Goal: Task Accomplishment & Management: Manage account settings

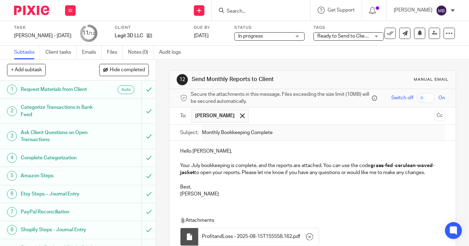
scroll to position [112, 0]
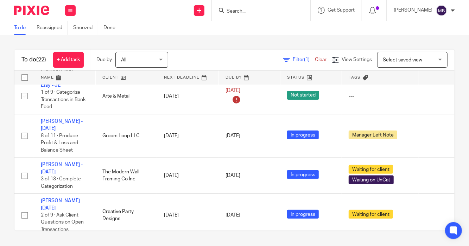
scroll to position [128, 0]
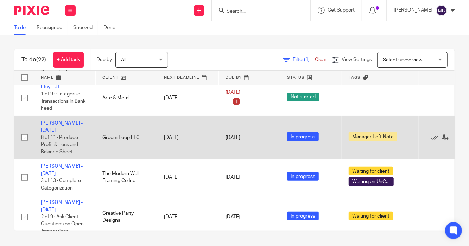
click at [62, 121] on link "[PERSON_NAME] - [DATE]" at bounding box center [62, 127] width 42 height 12
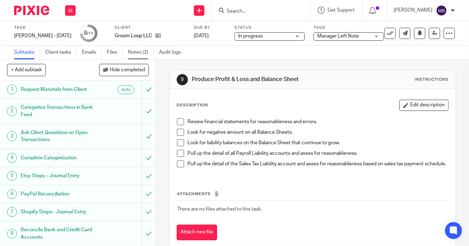
click at [136, 52] on link "Notes (2)" at bounding box center [141, 53] width 26 height 14
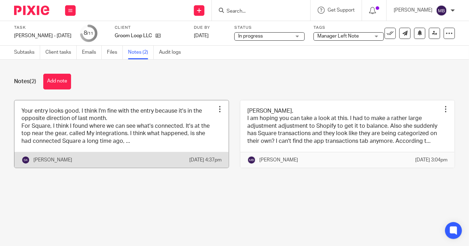
click at [146, 147] on link at bounding box center [121, 134] width 214 height 67
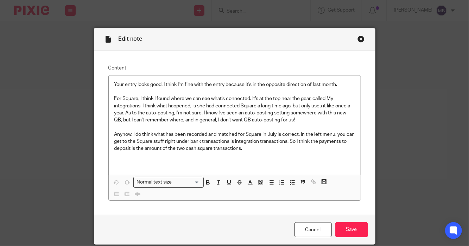
click at [360, 40] on div "Close this dialog window" at bounding box center [360, 39] width 7 height 7
